Goal: Navigation & Orientation: Find specific page/section

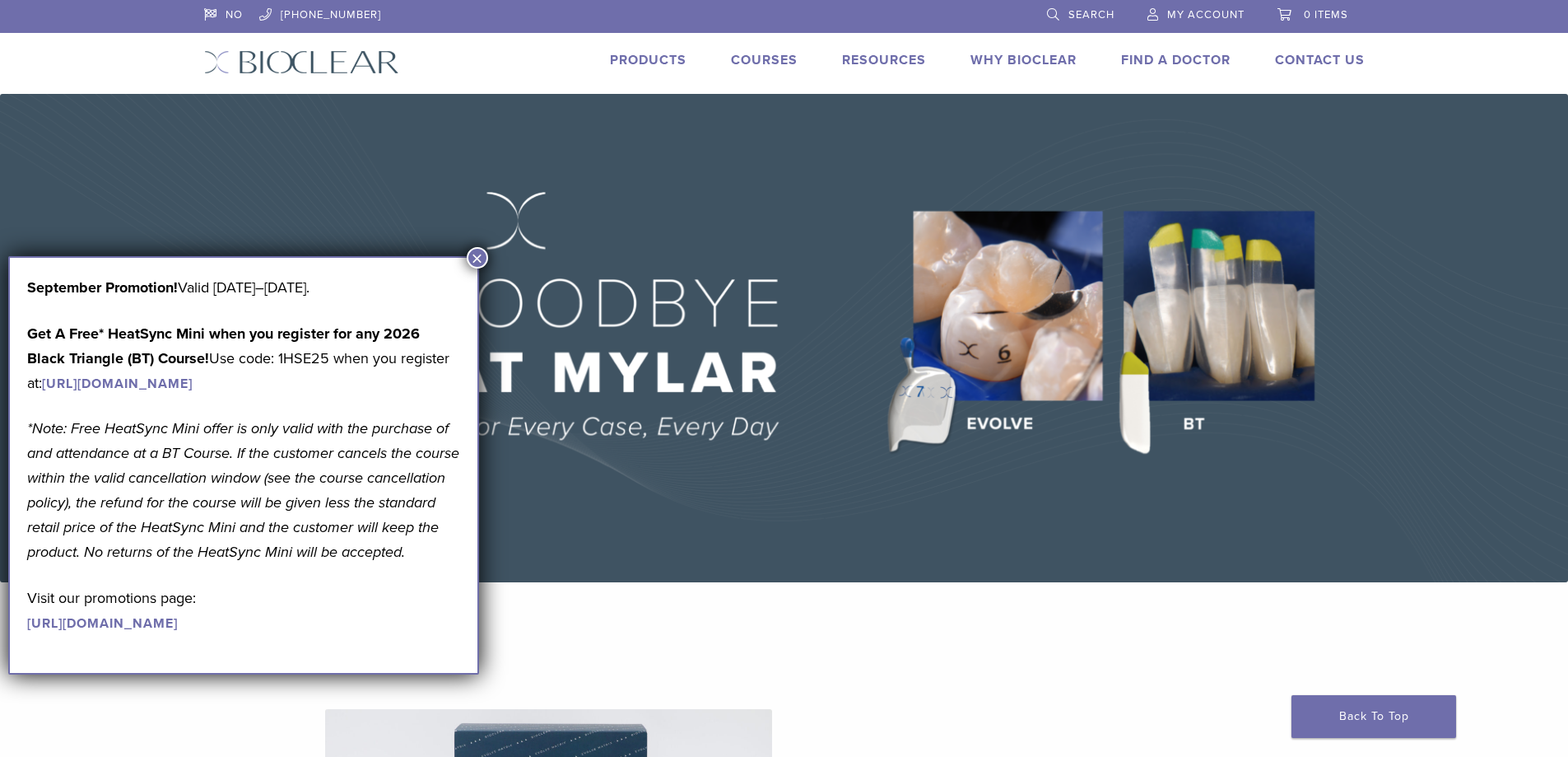
click at [1547, 154] on img at bounding box center [784, 338] width 1568 height 488
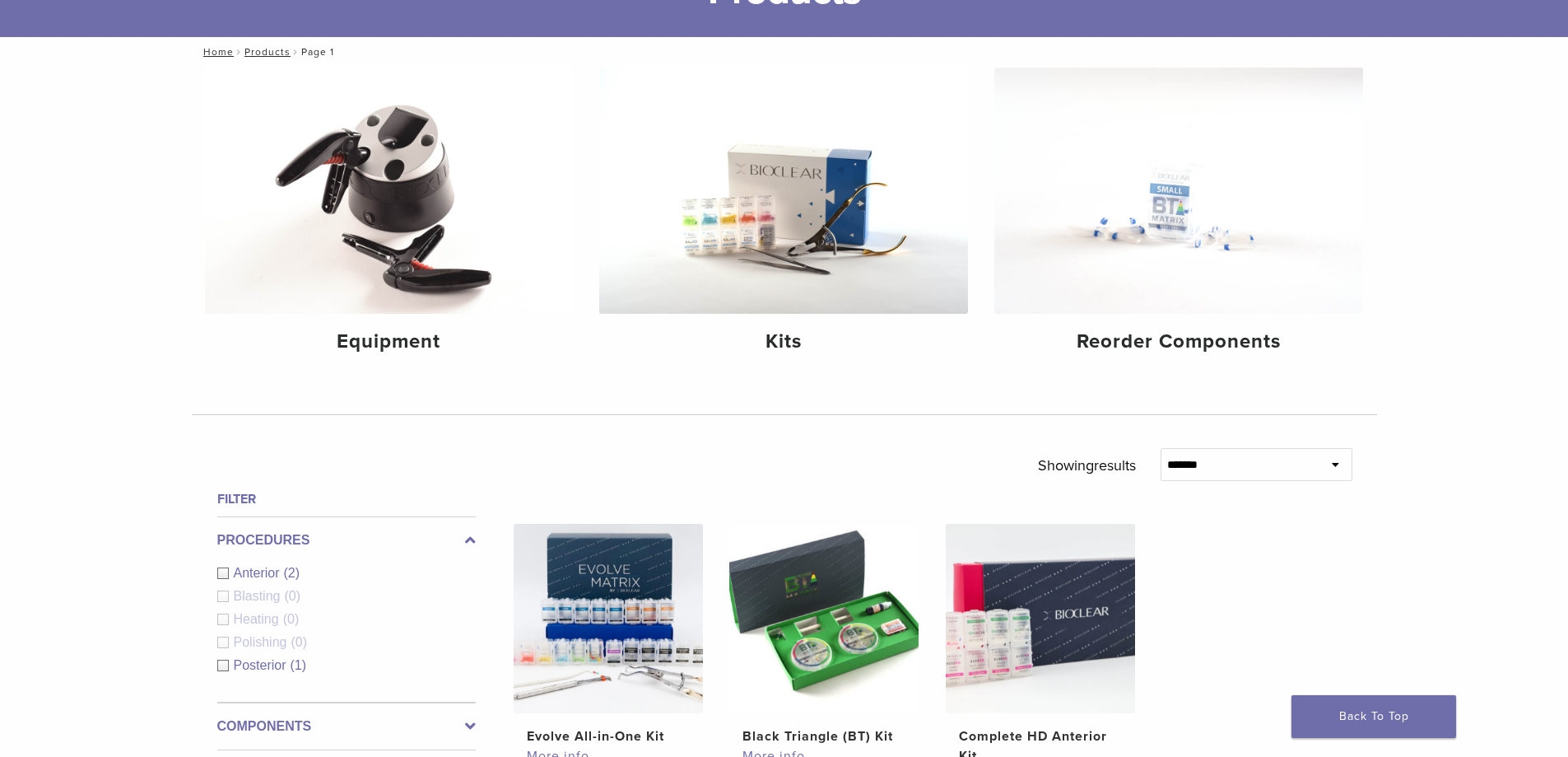
scroll to position [152, 0]
